Goal: Task Accomplishment & Management: Manage account settings

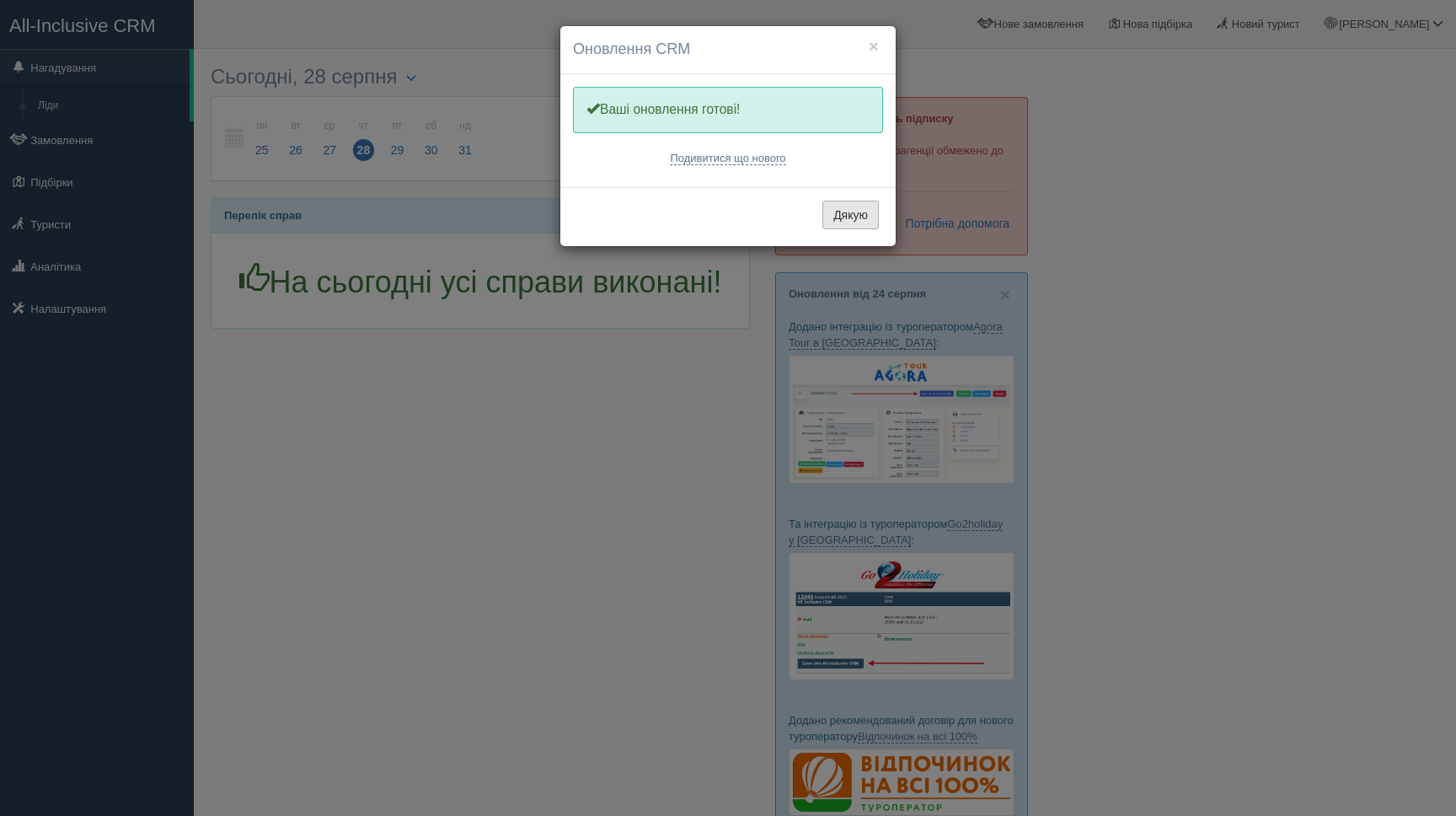
click at [851, 216] on button "Дякую" at bounding box center [851, 215] width 57 height 28
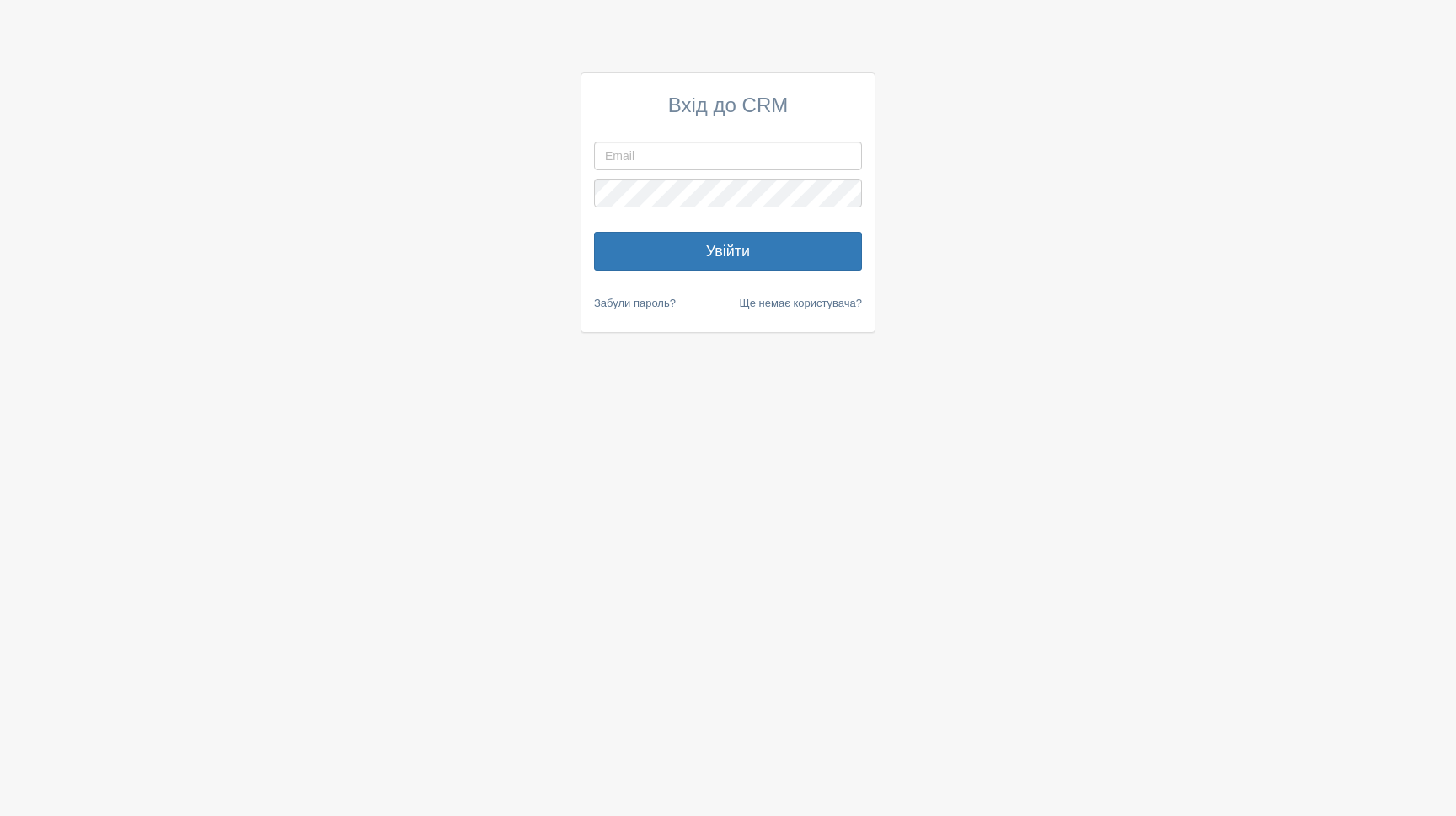
type input "apelsintur@ukr.net"
